Goal: Transaction & Acquisition: Purchase product/service

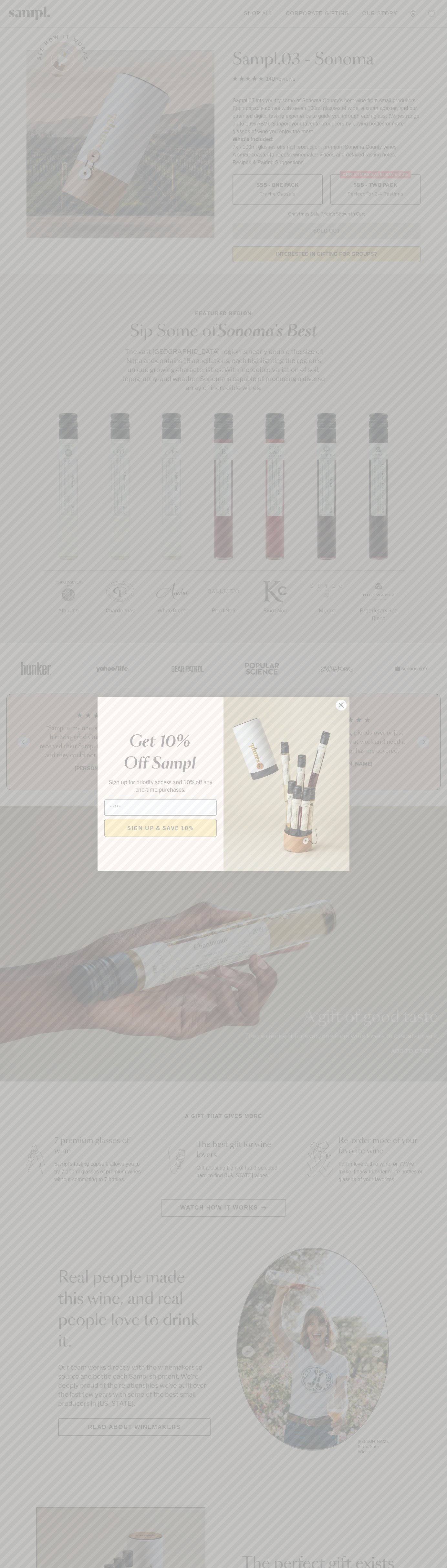
click at [341, 705] on icon "Close dialog" at bounding box center [341, 705] width 4 height 4
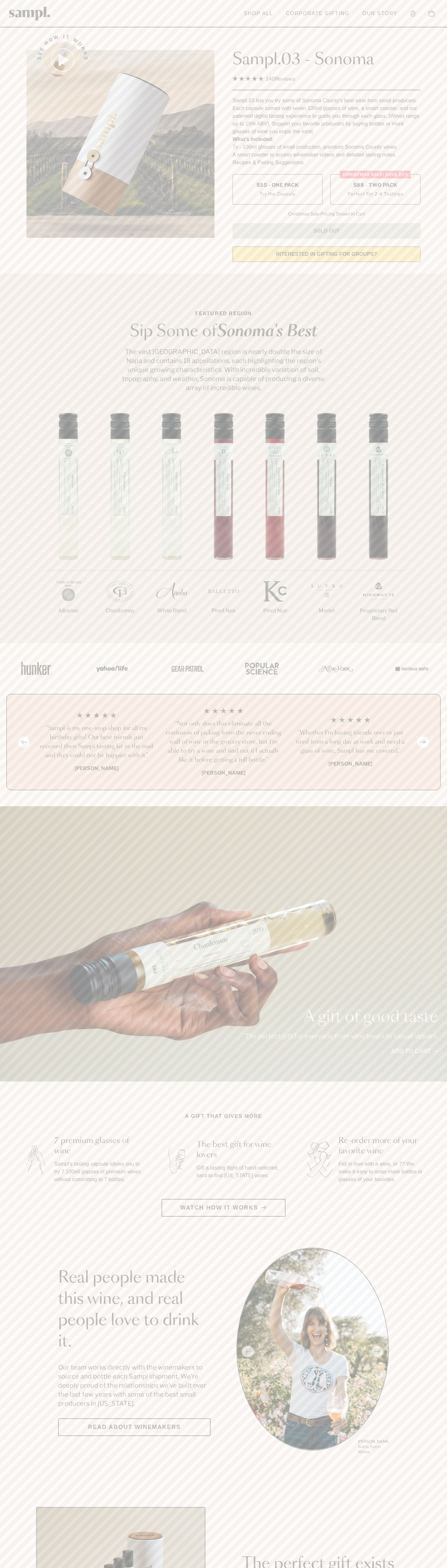
click at [375, 190] on label "Christmas SALE! Save 20% $88 - Two Pack Perfect For 2-4 Tastings" at bounding box center [375, 189] width 90 height 30
click at [96, 743] on h3 "“Sampl is my one-stop shop for all my birthday gifts! Our best friends just rec…" at bounding box center [96, 741] width 116 height 36
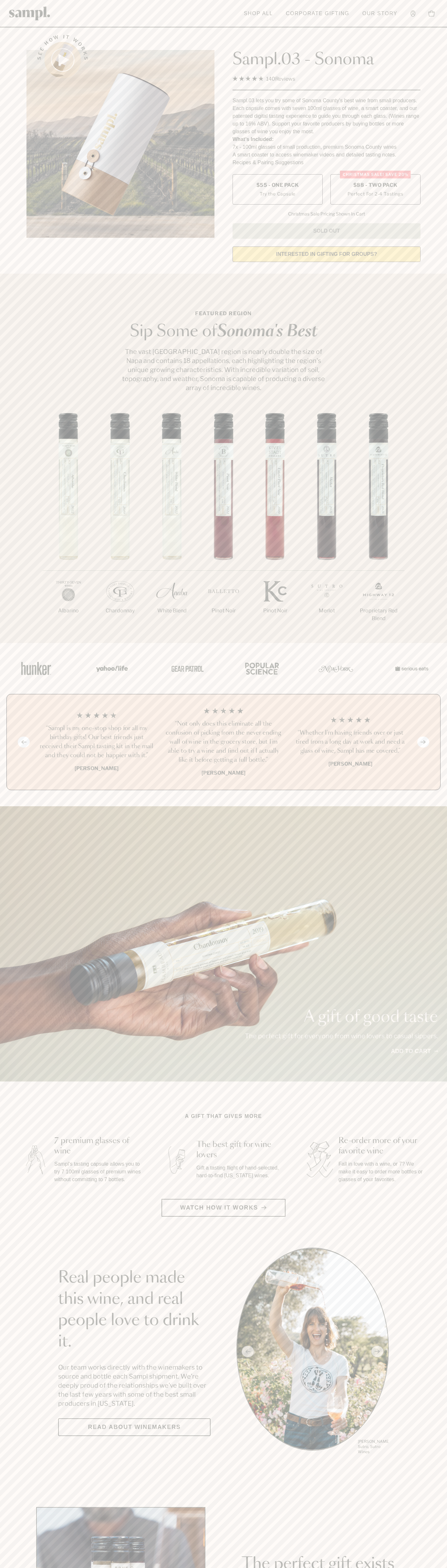
click at [167, 24] on header "Toggle navigation menu Shop All Corporate Gifting Our Story Account Story Shop …" at bounding box center [224, 13] width 447 height 27
click at [437, 1138] on section "A gift that gives more 7 premium glasses of wine Sampl's tasting capsule allows…" at bounding box center [224, 1164] width 447 height 104
click at [113, 1567] on html "Skip to main content Toggle navigation menu Shop All Corporate Gifting Our Stor…" at bounding box center [224, 1513] width 447 height 3026
click at [22, 1143] on img at bounding box center [35, 1159] width 29 height 36
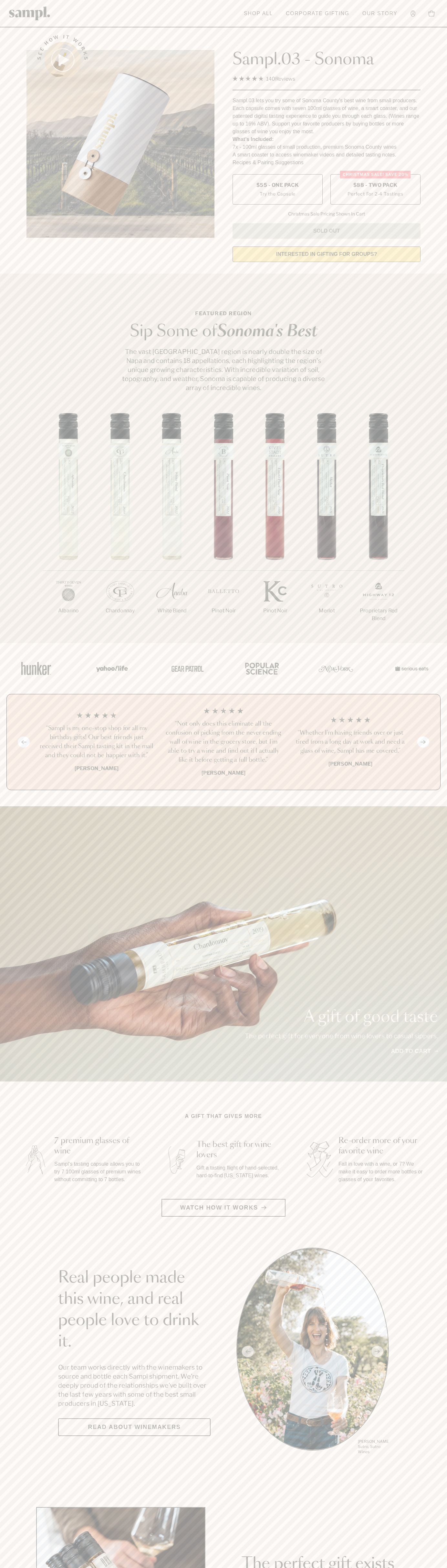
click at [375, 190] on label "Christmas SALE! Save 20% $88 - Two Pack Perfect For 2-4 Tastings" at bounding box center [375, 189] width 90 height 30
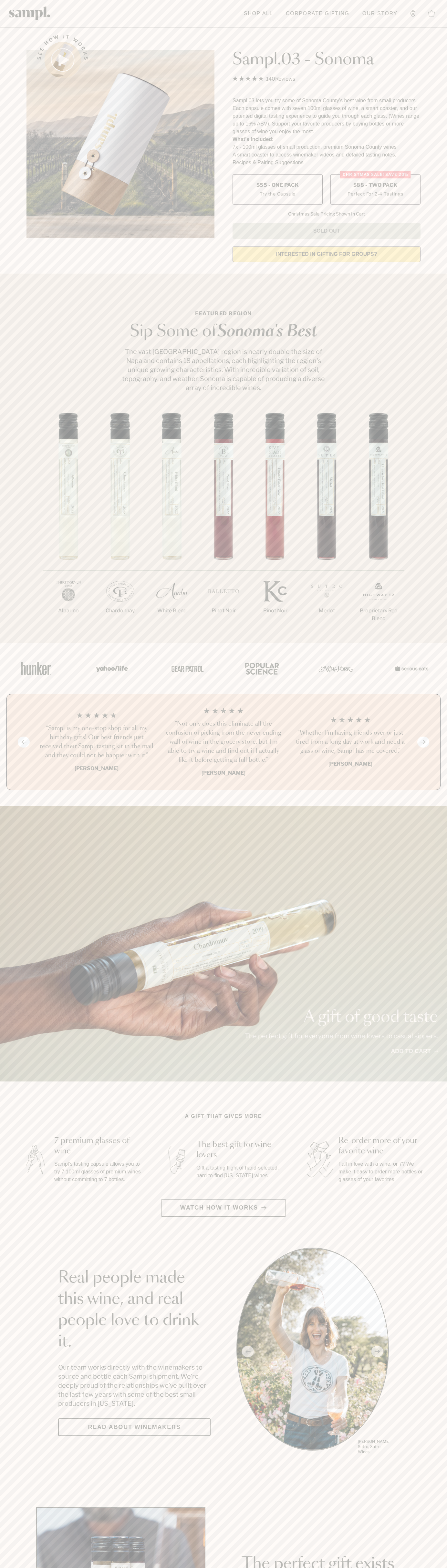
click at [96, 743] on h3 "“Sampl is my one-stop shop for all my birthday gifts! Our best friends just rec…" at bounding box center [96, 741] width 116 height 36
